Goal: Transaction & Acquisition: Download file/media

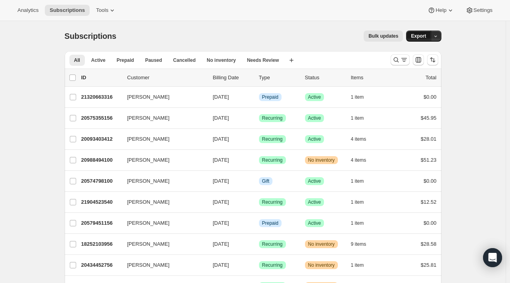
click at [419, 36] on span "Export" at bounding box center [418, 36] width 15 height 6
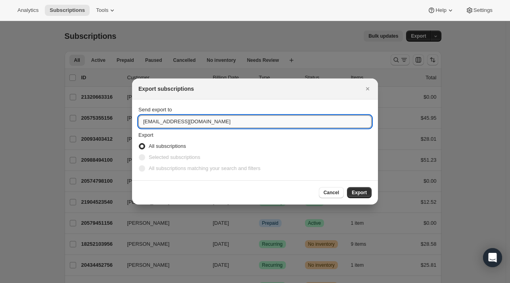
click at [236, 124] on input "[EMAIL_ADDRESS][DOMAIN_NAME]" at bounding box center [254, 121] width 233 height 13
type input "[EMAIL_ADDRESS][DOMAIN_NAME]"
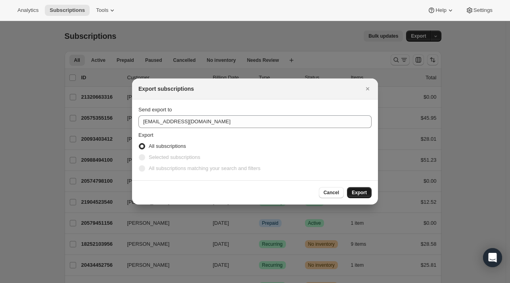
click at [363, 188] on button "Export" at bounding box center [359, 192] width 25 height 11
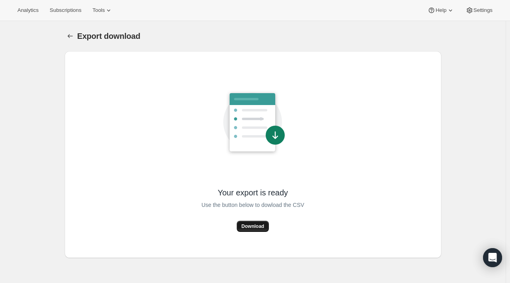
click at [250, 227] on span "Download" at bounding box center [253, 226] width 23 height 6
